Goal: Transaction & Acquisition: Purchase product/service

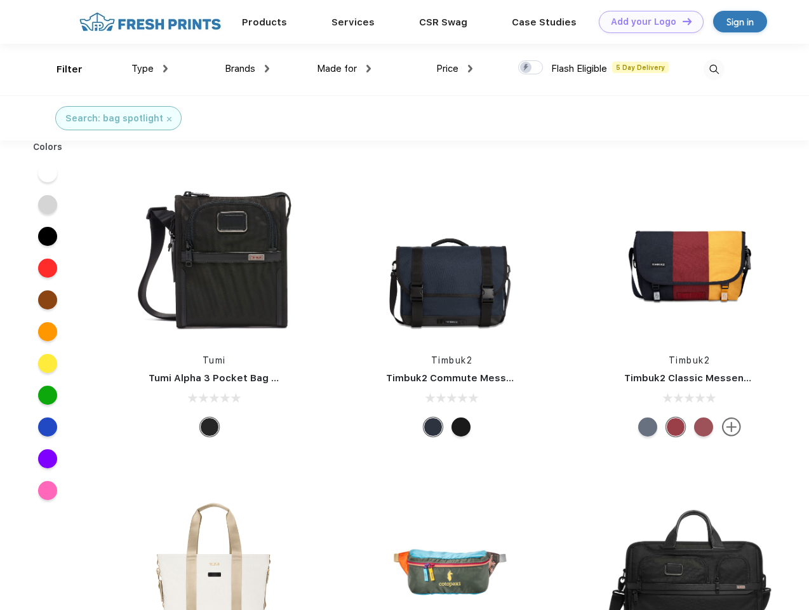
scroll to position [1, 0]
click at [647, 22] on link "Add your Logo Design Tool" at bounding box center [651, 22] width 105 height 22
click at [0, 0] on div "Design Tool" at bounding box center [0, 0] width 0 height 0
click at [682, 21] on link "Add your Logo Design Tool" at bounding box center [651, 22] width 105 height 22
click at [61, 69] on div "Filter" at bounding box center [70, 69] width 26 height 15
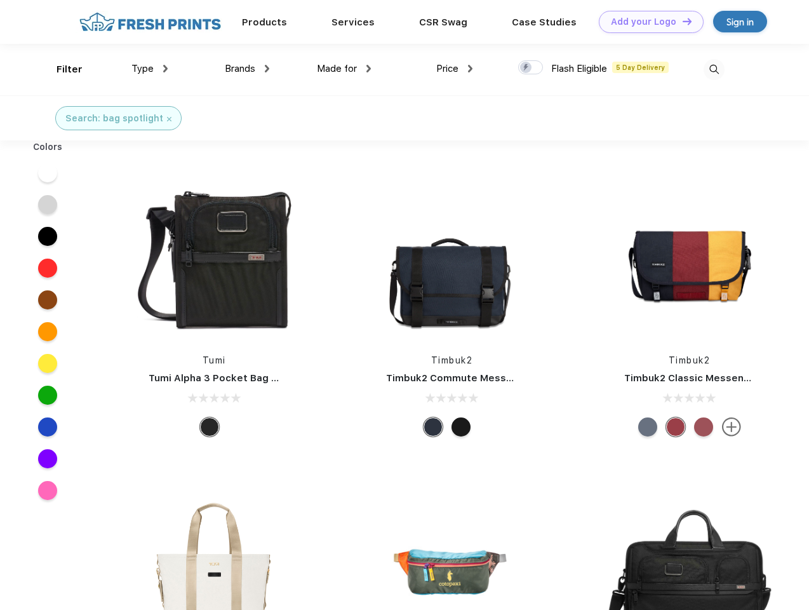
click at [150, 69] on span "Type" at bounding box center [143, 68] width 22 height 11
click at [247, 69] on span "Brands" at bounding box center [240, 68] width 30 height 11
click at [344, 69] on span "Made for" at bounding box center [337, 68] width 40 height 11
click at [455, 69] on span "Price" at bounding box center [448, 68] width 22 height 11
click at [531, 68] on div at bounding box center [530, 67] width 25 height 14
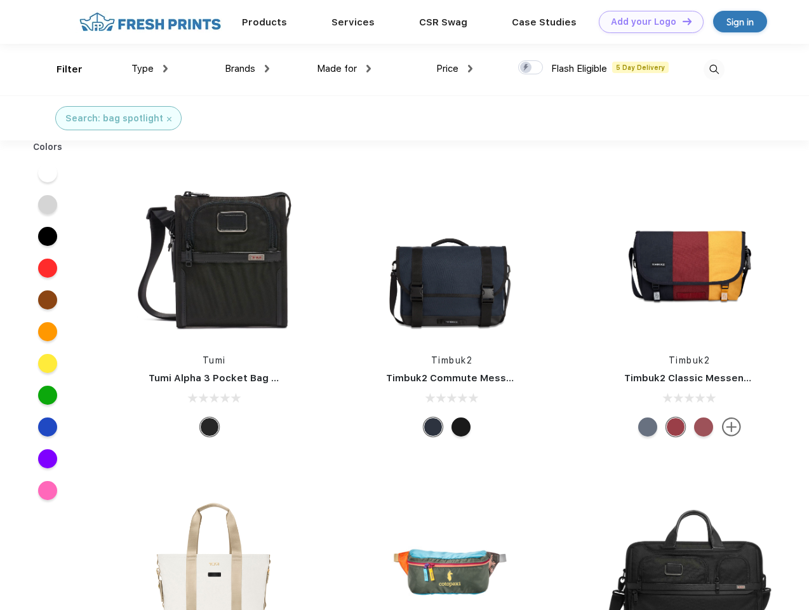
click at [527, 68] on input "checkbox" at bounding box center [522, 64] width 8 height 8
click at [714, 69] on img at bounding box center [714, 69] width 21 height 21
